Goal: Information Seeking & Learning: Find specific page/section

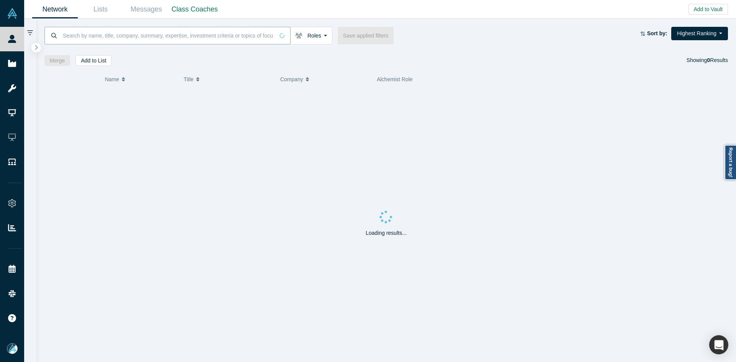
click at [130, 39] on input at bounding box center [168, 35] width 212 height 18
paste input "Binesh Balan"
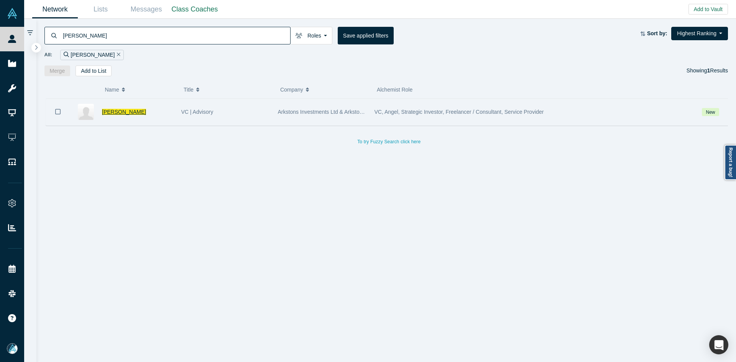
type input "Binesh Balan"
click at [125, 113] on span "Binesh Balan" at bounding box center [124, 112] width 44 height 6
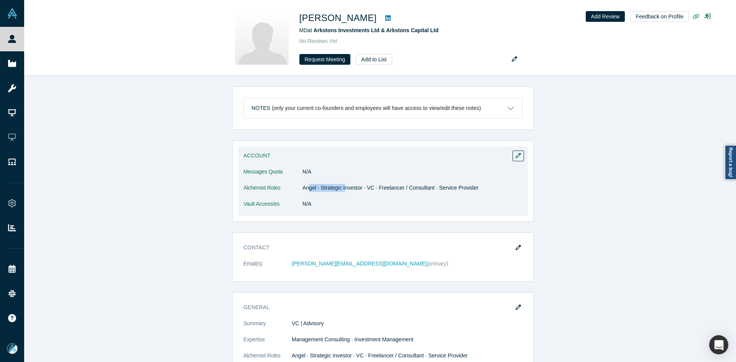
drag, startPoint x: 305, startPoint y: 186, endPoint x: 345, endPoint y: 181, distance: 40.6
click at [345, 186] on dd "Angel · Strategic Investor · VC · Freelancer / Consultant · Service Provider" at bounding box center [412, 188] width 220 height 8
click at [339, 203] on dd "N/A" at bounding box center [412, 204] width 220 height 8
drag, startPoint x: 344, startPoint y: 187, endPoint x: 388, endPoint y: 187, distance: 43.3
click at [388, 187] on dd "Angel · Strategic Investor · VC · Freelancer / Consultant · Service Provider" at bounding box center [412, 188] width 220 height 8
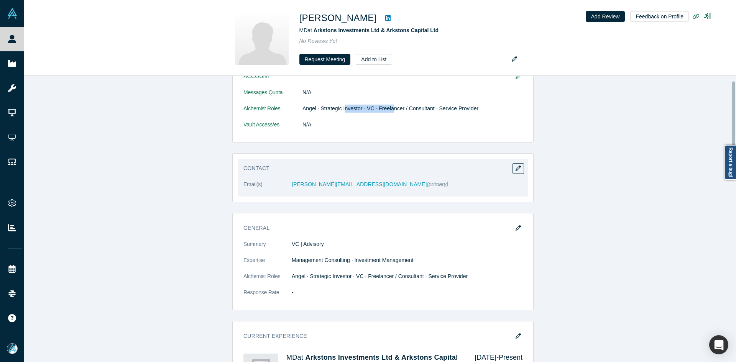
scroll to position [18, 0]
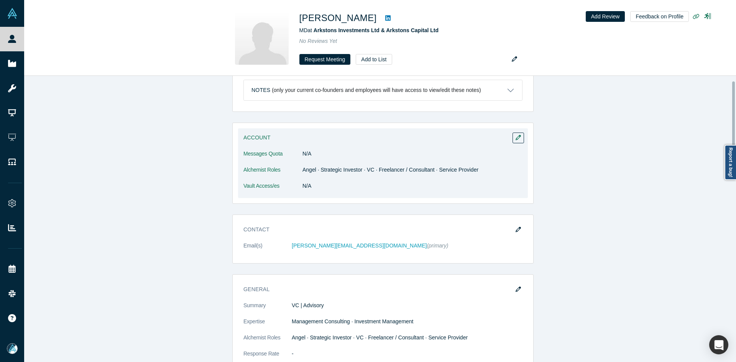
click at [333, 176] on dl "Messages Quota N/A Alchemist Roles Angel · Strategic Investor · VC · Freelancer…" at bounding box center [382, 174] width 279 height 48
drag, startPoint x: 310, startPoint y: 169, endPoint x: 375, endPoint y: 169, distance: 64.8
click at [375, 169] on dd "Angel · Strategic Investor · VC · Freelancer / Consultant · Service Provider" at bounding box center [412, 170] width 220 height 8
click at [419, 189] on dd "N/A" at bounding box center [412, 186] width 220 height 8
drag, startPoint x: 398, startPoint y: 171, endPoint x: 464, endPoint y: 161, distance: 67.0
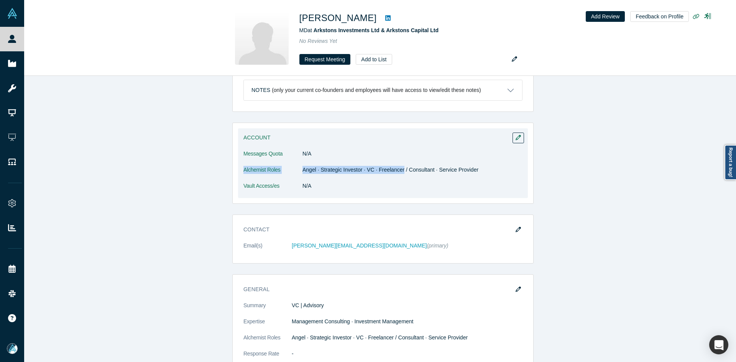
click at [464, 161] on dl "Messages Quota N/A Alchemist Roles Angel · Strategic Investor · VC · Freelancer…" at bounding box center [382, 174] width 279 height 48
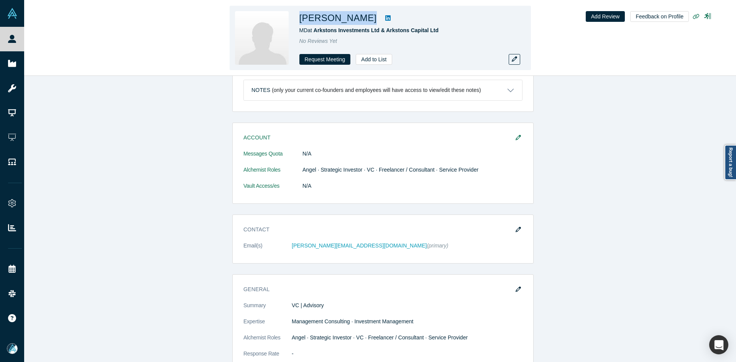
copy div "Binesh Balan"
drag, startPoint x: 352, startPoint y: 21, endPoint x: 299, endPoint y: 21, distance: 52.5
click at [299, 21] on div "Binesh Balan" at bounding box center [406, 18] width 215 height 14
copy span "rkstons Investments Ltd & Arkstons Capital Ltd"
copy span "Arkstons Investments Ltd & Arkstons Capital Ltd"
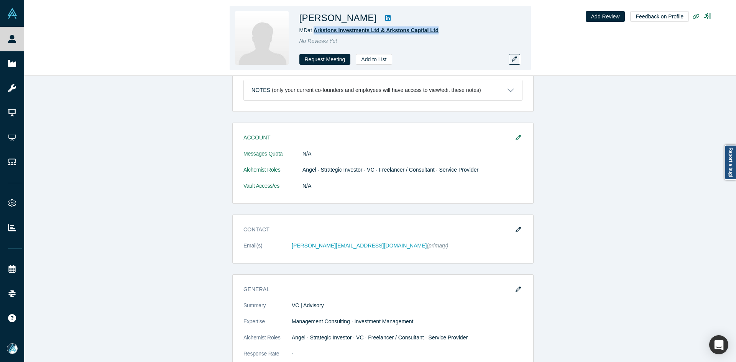
drag, startPoint x: 454, startPoint y: 27, endPoint x: 315, endPoint y: 33, distance: 138.9
click at [315, 33] on div "MD at Arkstons Investments Ltd & Arkstons Capital Ltd" at bounding box center [406, 30] width 215 height 8
copy h1 "inesh Balan"
drag, startPoint x: 352, startPoint y: 19, endPoint x: 302, endPoint y: 17, distance: 49.1
click at [302, 17] on h1 "Binesh Balan" at bounding box center [337, 18] width 77 height 14
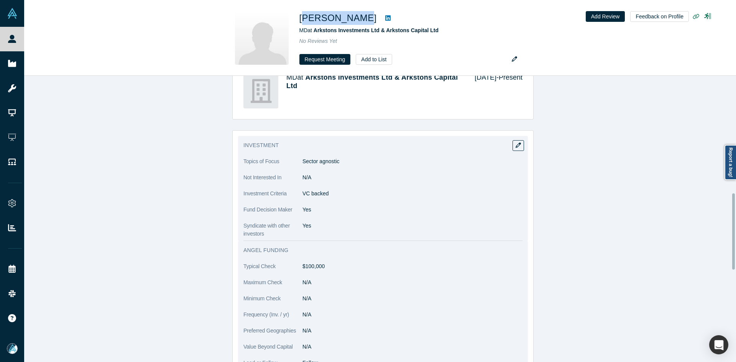
scroll to position [440, 0]
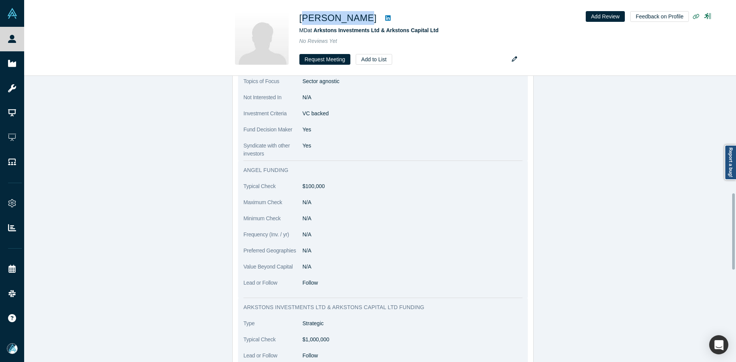
copy p "C backed"
drag, startPoint x: 327, startPoint y: 115, endPoint x: 302, endPoint y: 115, distance: 24.9
click at [302, 115] on p "VC backed" at bounding box center [412, 114] width 220 height 8
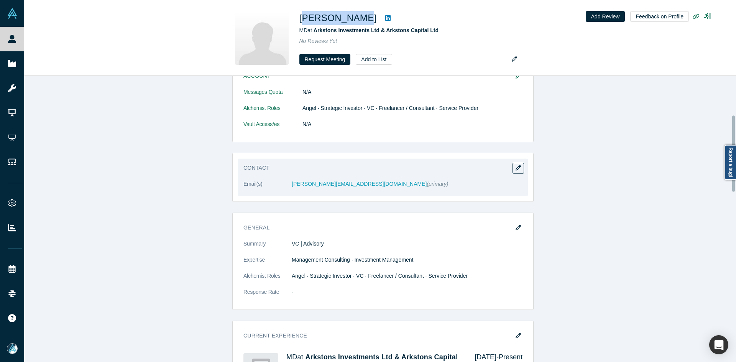
scroll to position [0, 0]
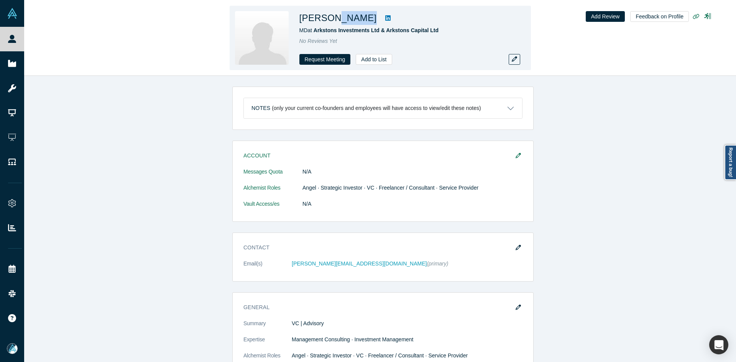
copy div "Balan"
drag, startPoint x: 354, startPoint y: 18, endPoint x: 329, endPoint y: 20, distance: 24.6
click at [329, 20] on div "Binesh Balan" at bounding box center [406, 18] width 215 height 14
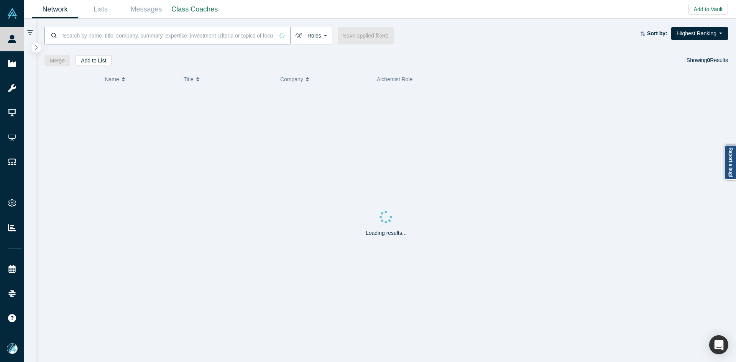
click at [189, 37] on input at bounding box center [168, 35] width 212 height 18
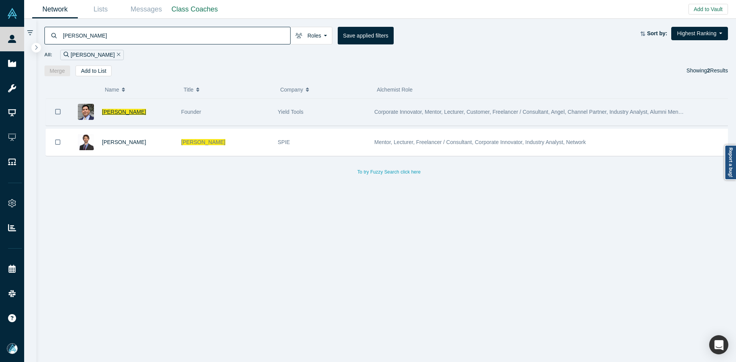
type input "[PERSON_NAME]"
click at [136, 115] on span "[PERSON_NAME]" at bounding box center [124, 112] width 44 height 6
